Goal: Information Seeking & Learning: Learn about a topic

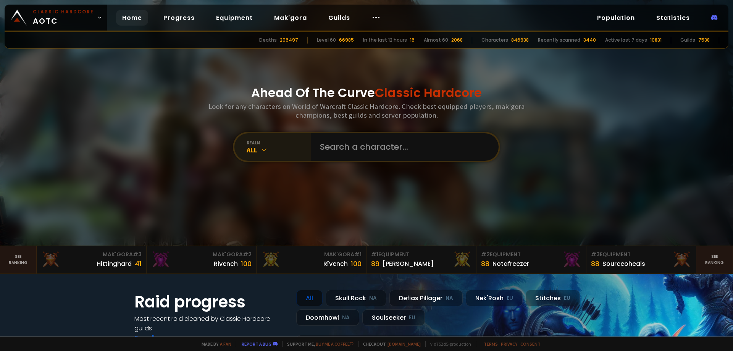
click at [277, 151] on div "All" at bounding box center [279, 149] width 64 height 9
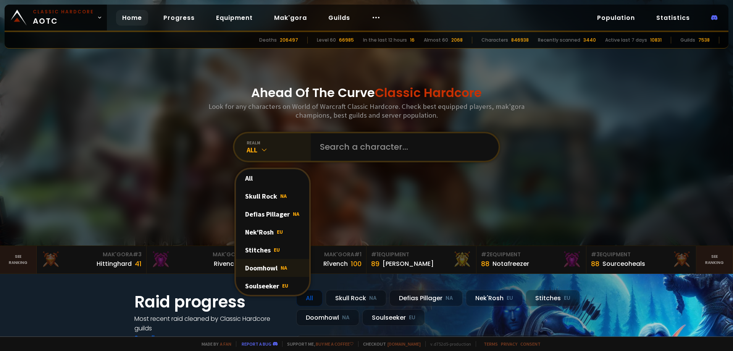
click at [288, 268] on div "Doomhowl NA" at bounding box center [272, 268] width 73 height 18
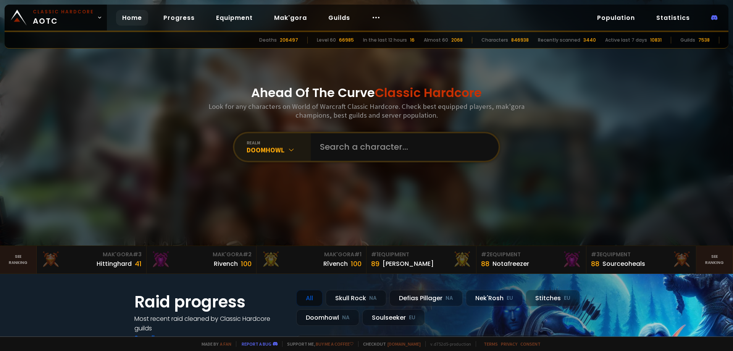
scroll to position [13, 0]
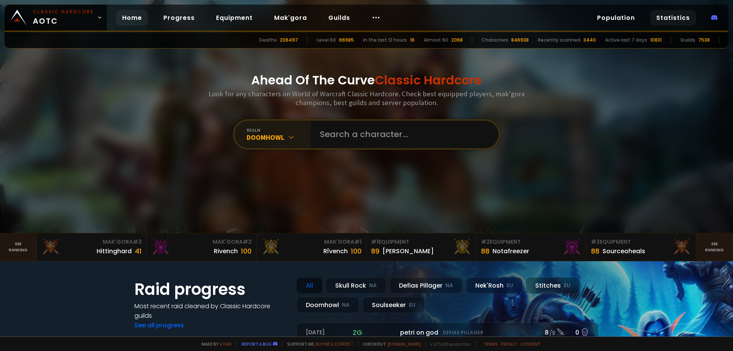
click at [677, 17] on link "Statistics" at bounding box center [673, 18] width 46 height 16
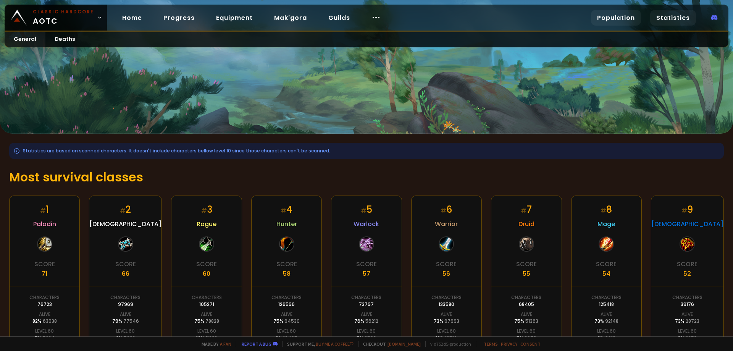
click at [611, 16] on link "Population" at bounding box center [616, 18] width 50 height 16
click at [657, 18] on link "Statistics" at bounding box center [673, 18] width 46 height 16
click at [603, 16] on link "Population" at bounding box center [616, 18] width 50 height 16
